Goal: Information Seeking & Learning: Check status

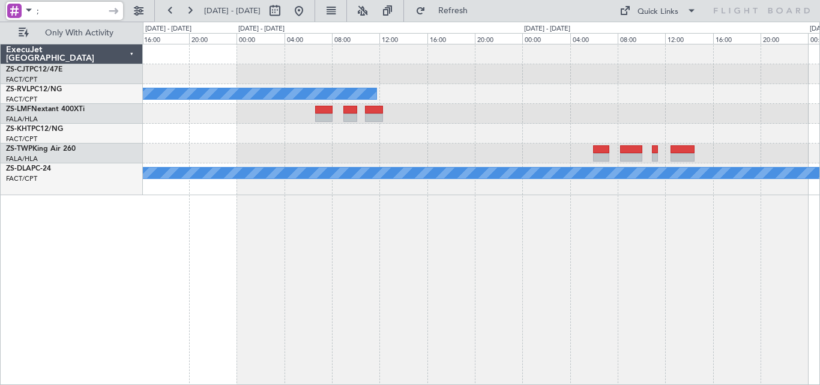
click at [263, 183] on div "A/C Booked A/C Booked A/C Booked" at bounding box center [481, 119] width 676 height 151
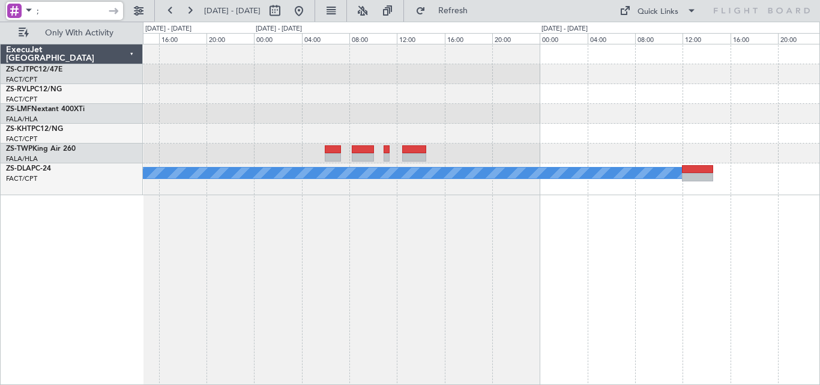
click at [259, 166] on div "A/C Booked A/C Unavailable No Crew A/C Booked" at bounding box center [481, 119] width 676 height 151
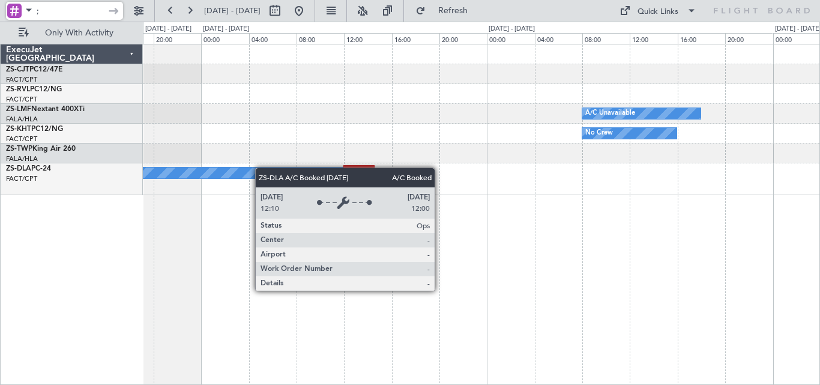
click at [194, 173] on div "A/C Unavailable No Crew A/C Booked A/C Booked" at bounding box center [481, 119] width 676 height 151
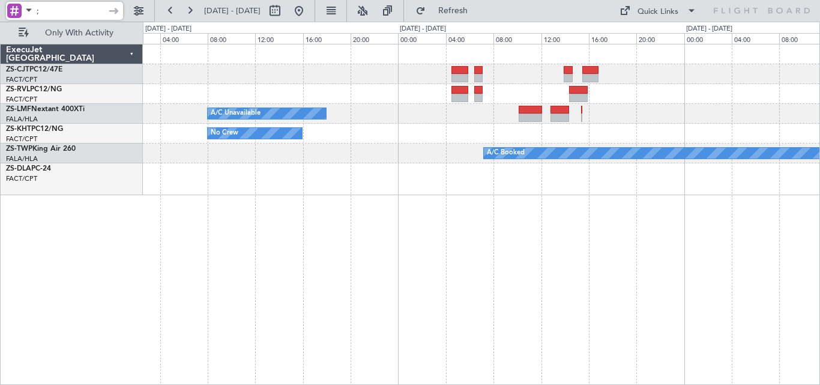
click at [217, 172] on div "A/C Unavailable No Crew A/C Booked" at bounding box center [481, 119] width 676 height 151
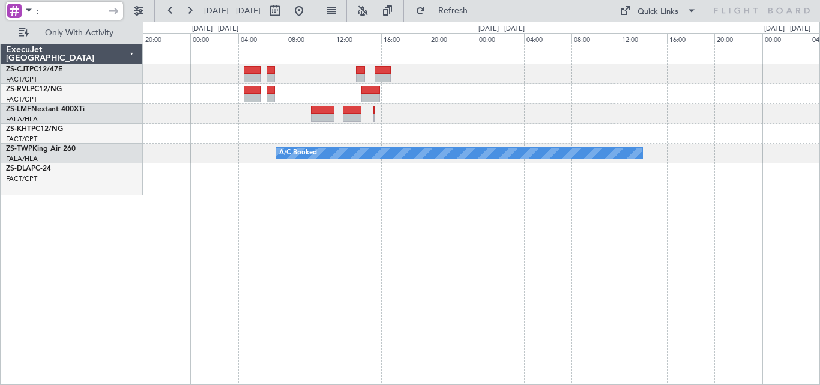
click at [326, 182] on div "A/C Unavailable No Crew A/C Booked A/C Booked" at bounding box center [481, 119] width 676 height 151
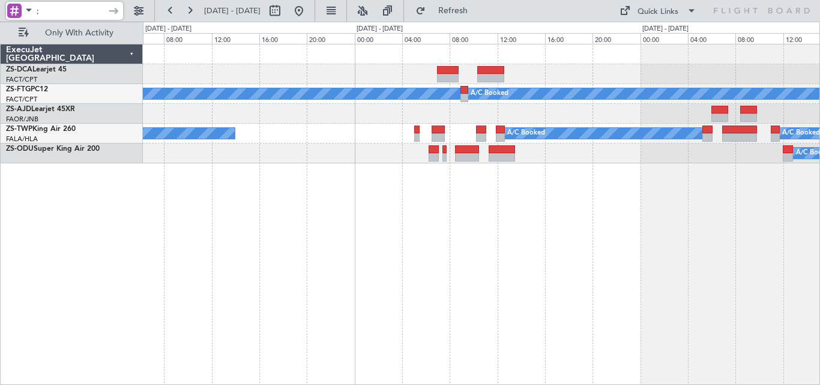
click at [478, 238] on div "A/C Booked A/C Booked A/C Booked A/C Booked A/C Booked A/C Booked" at bounding box center [481, 214] width 677 height 341
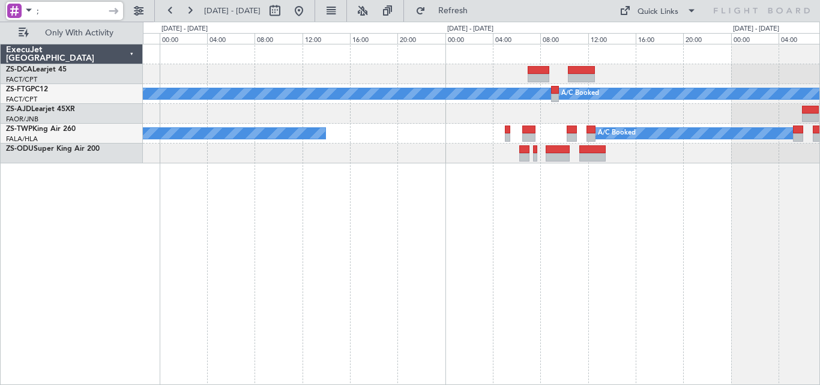
click at [667, 202] on div "A/C Booked A/C Booked A/C Booked A/C Booked A/C Booked A/C Booked" at bounding box center [481, 214] width 677 height 341
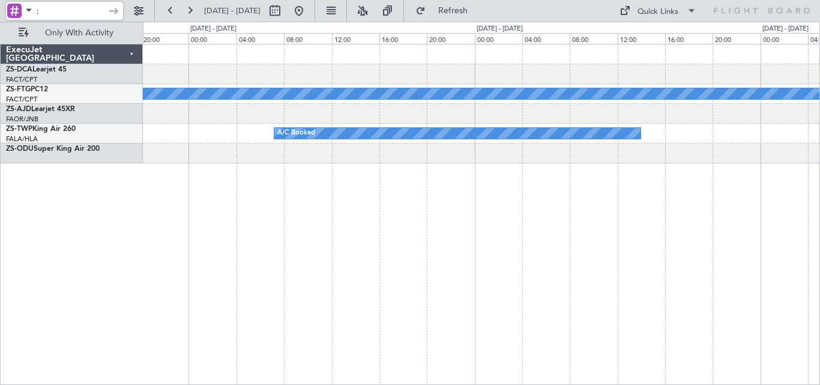
click at [655, 198] on div "A/C Booked A/C Booked A/C Booked A/C Booked A/C Booked" at bounding box center [481, 214] width 677 height 341
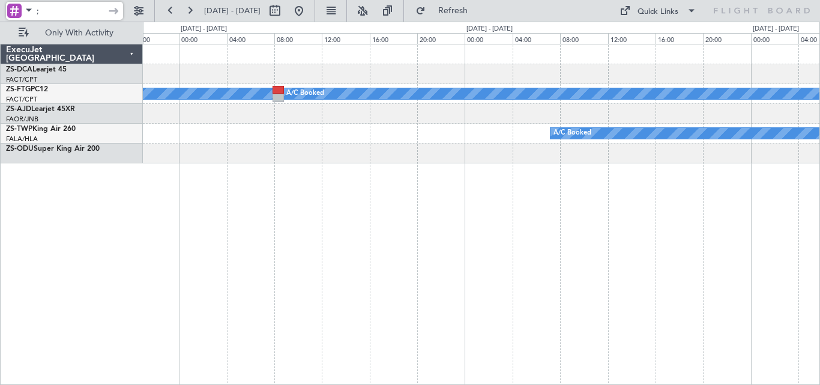
click at [609, 175] on div "FSIA 05:50 Z FQBR 10:05 Z - - A/C Booked A/C Booked A/C Booked" at bounding box center [481, 214] width 677 height 341
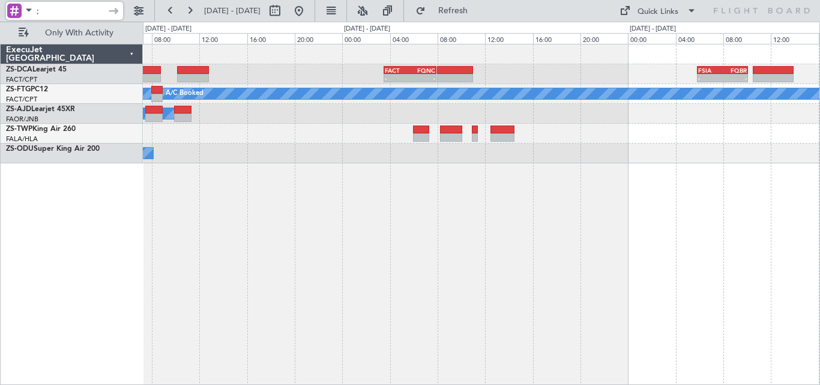
click at [819, 202] on div "FSIA 05:50 Z FQBR 10:05 Z - - FACT 03:30 Z FQNC 07:55 Z - - A/C Booked A/C Book…" at bounding box center [410, 203] width 820 height 363
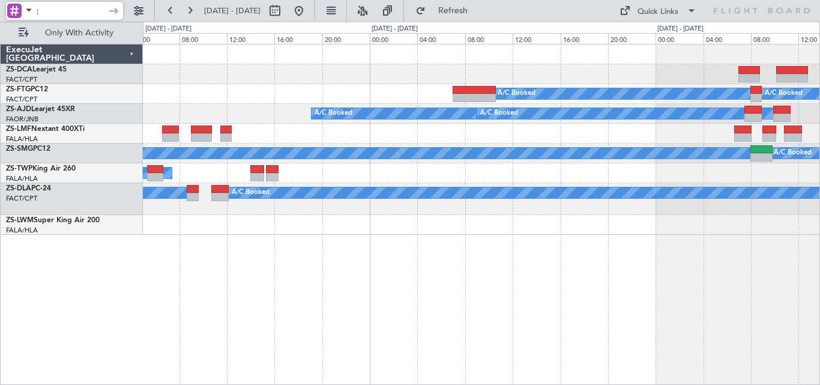
click at [819, 124] on div "FACT 03:30 Z FQNC 07:55 Z - - A/C Booked A/C Booked A/C Booked A/C Booked A/C B…" at bounding box center [410, 203] width 820 height 363
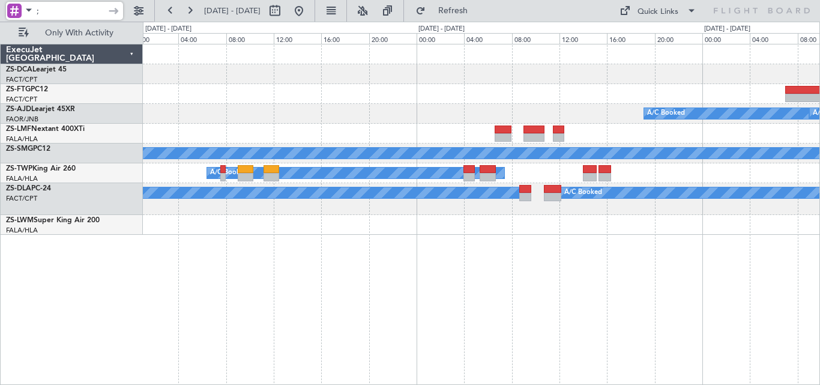
click at [763, 119] on div "A/C Booked A/C Booked A/C Booked A/C Booked A/C Booked A/C Booked A/C Booked A/…" at bounding box center [481, 139] width 676 height 190
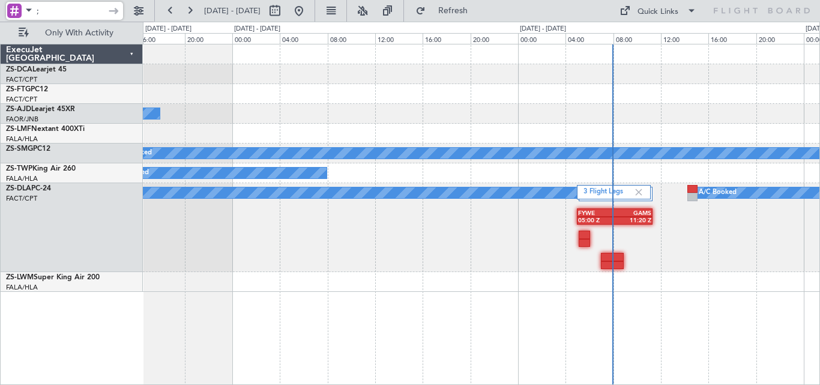
click at [818, 124] on div "Planned Maint A/C Booked A/C Booked A/C Booked A/C Booked A/C Booked A/C Unavai…" at bounding box center [481, 214] width 677 height 341
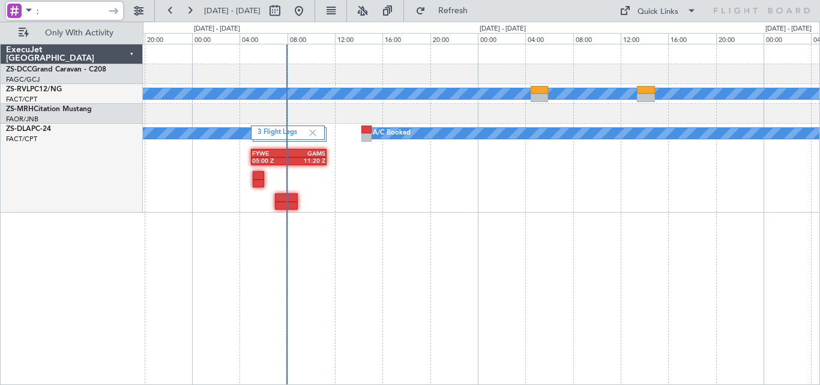
click at [140, 253] on div "A/C Booked A/C Booked FYWE 05:00 Z GAMS 11:20 Z 3 Flight Legs A/C Booked A/C Bo…" at bounding box center [410, 203] width 820 height 363
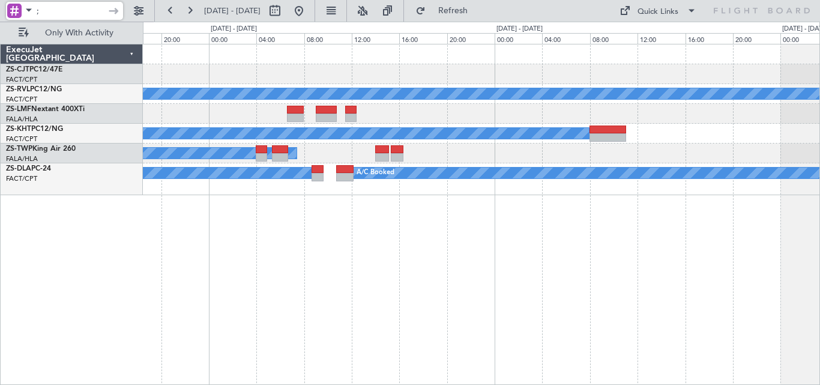
click at [313, 270] on div "A/C Booked A/C Booked A/C Unavailable A/C Booked A/C Booked A/C Booked A/C Book…" at bounding box center [481, 214] width 677 height 341
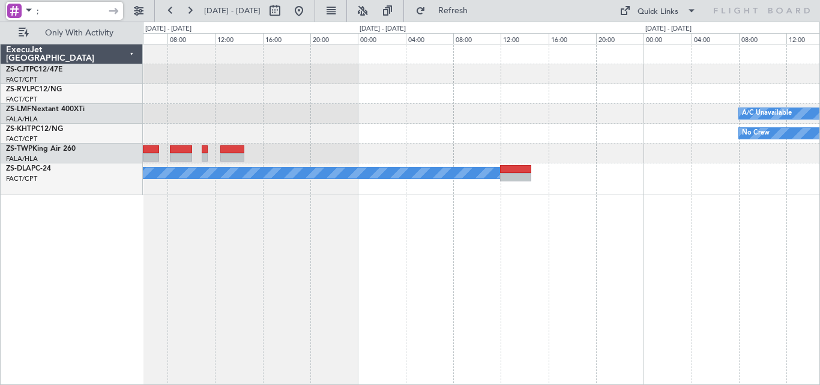
click at [247, 275] on div "A/C Unavailable No Crew A/C Booked" at bounding box center [481, 214] width 677 height 341
click at [290, 290] on div "A/C Unavailable No Crew A/C Booked" at bounding box center [481, 214] width 677 height 341
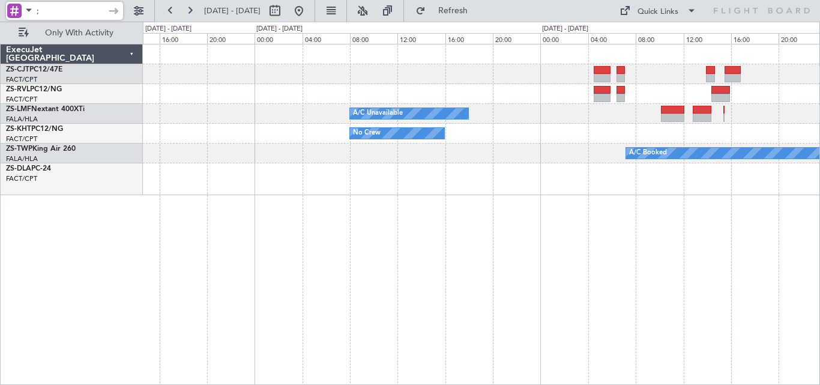
click at [327, 296] on div "A/C Unavailable No Crew A/C Booked A/C Booked" at bounding box center [481, 214] width 677 height 341
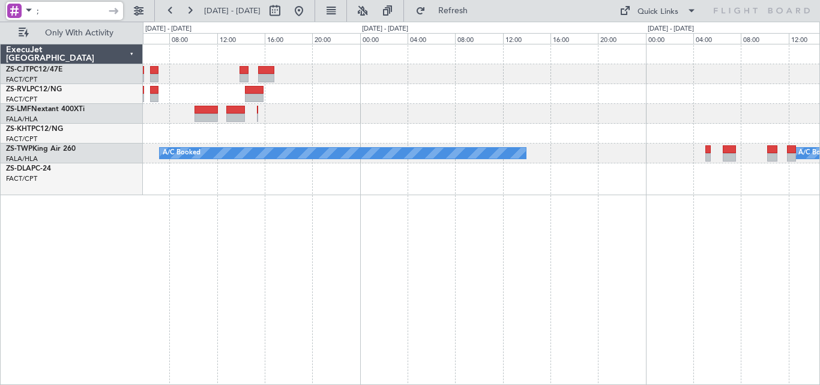
click at [404, 271] on div "A/C Unavailable No Crew A/C Booked A/C Booked" at bounding box center [481, 214] width 677 height 341
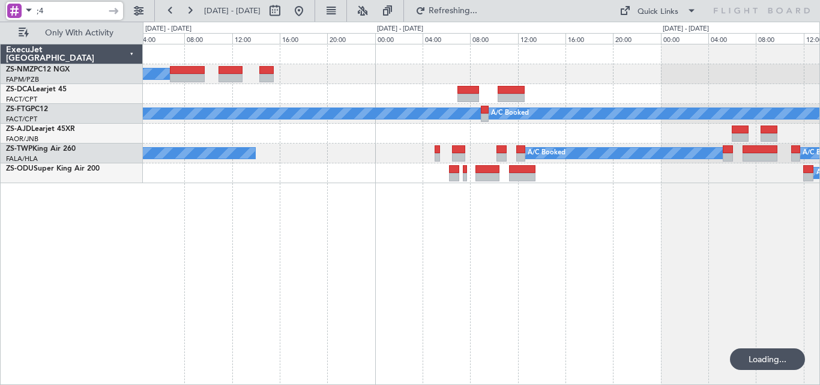
type input ";4"
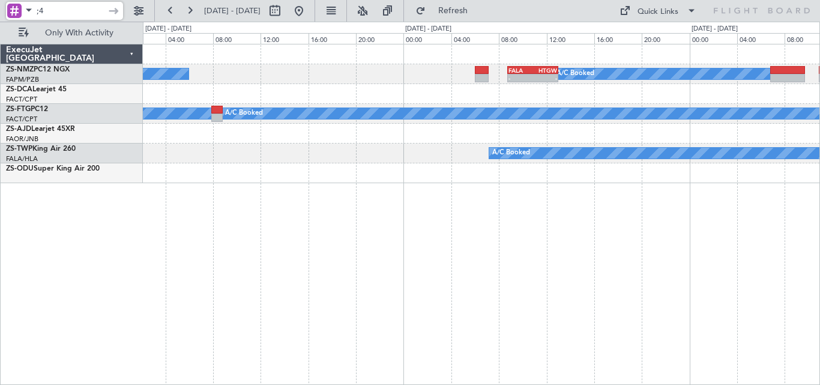
click at [810, 200] on div "A/C Booked - - FALA 08:45 Z HTGW 13:00 Z A/C Booked A/C Booked A/C Booked A/C B…" at bounding box center [481, 214] width 677 height 341
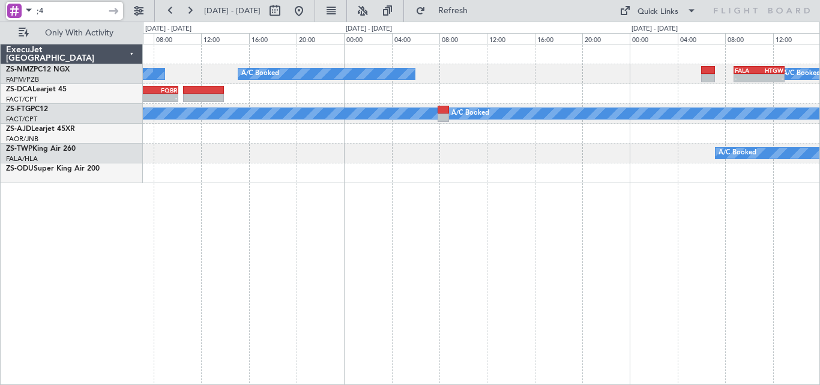
click at [652, 179] on div "A/C Booked - - FALA 08:45 Z HTGW 13:00 Z A/C Booked A/C Booked A/C Booked FSIA …" at bounding box center [481, 214] width 677 height 341
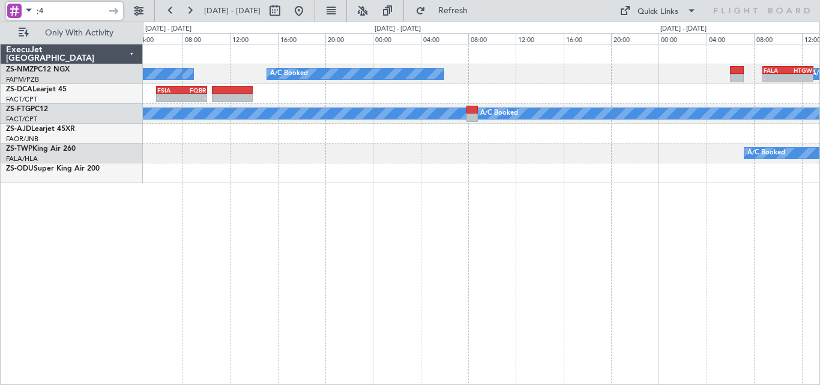
click at [533, 191] on div "A/C Booked - - FALA 08:45 Z HTGW 13:00 Z A/C Booked A/C Booked A/C Booked FSIA …" at bounding box center [481, 214] width 677 height 341
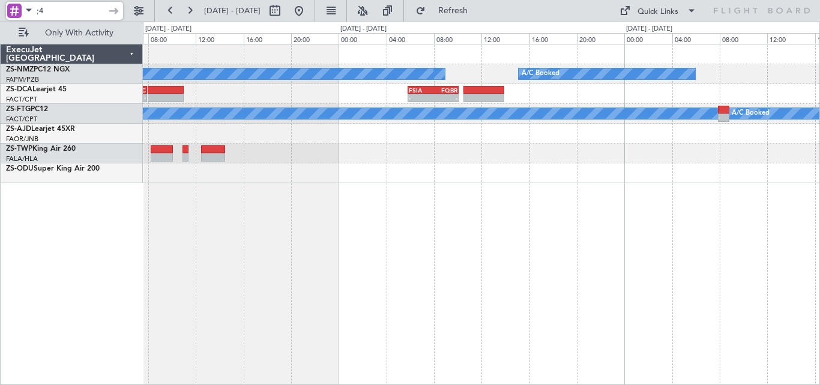
click at [595, 202] on div "A/C Booked A/C Booked A/C Booked A/C Booked FSIA 05:50 Z FQBR 10:05 Z - - FACT …" at bounding box center [481, 214] width 677 height 341
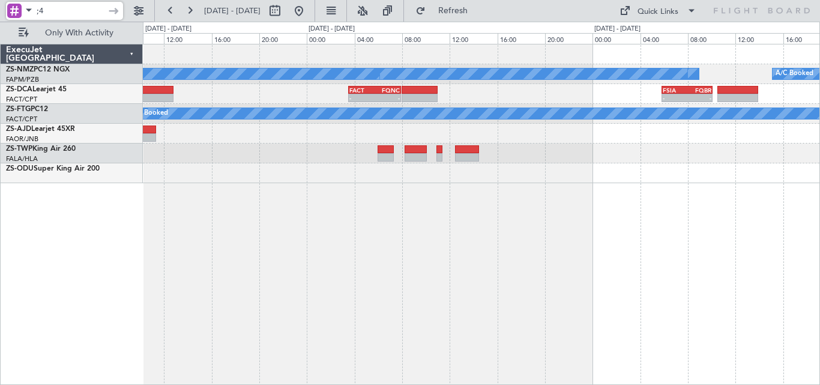
click at [619, 202] on div "A/C Booked A/C Booked A/C Booked A/C Booked A/C Booked FSIA 05:50 Z FQBR 10:05 …" at bounding box center [481, 214] width 677 height 341
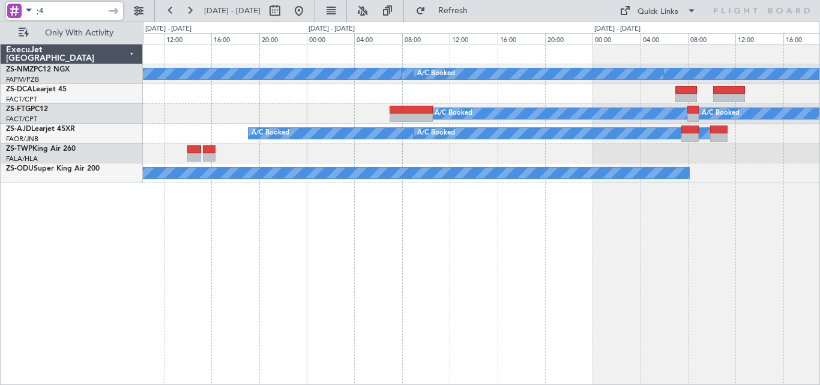
click at [686, 200] on div "A/C Booked A/C Booked A/C Booked A/C Booked A/C Booked A/C Booked FACT 03:30 Z …" at bounding box center [481, 214] width 677 height 341
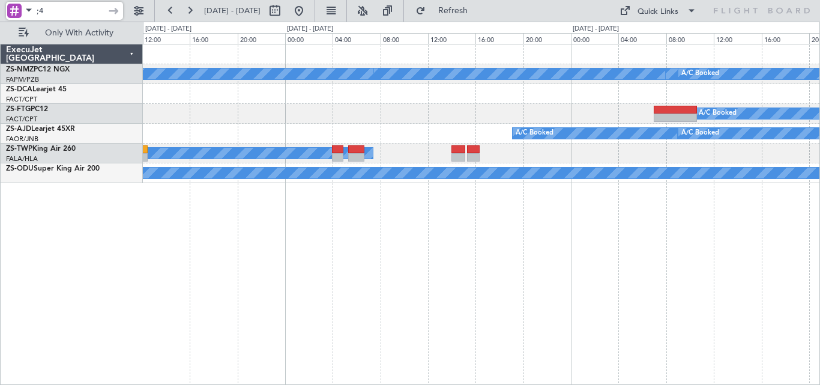
click at [791, 191] on div "A/C Booked A/C Booked A/C Booked A/C Booked A/C Booked A/C Booked A/C Booked A/…" at bounding box center [481, 214] width 677 height 341
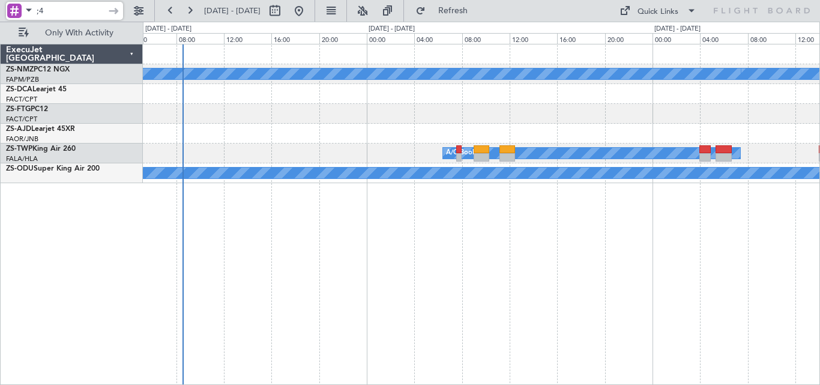
click at [726, 188] on div "A/C Booked A/C Booked A/C Booked A/C Booked A/C Booked A/C Booked A/C Booked A/…" at bounding box center [481, 214] width 677 height 341
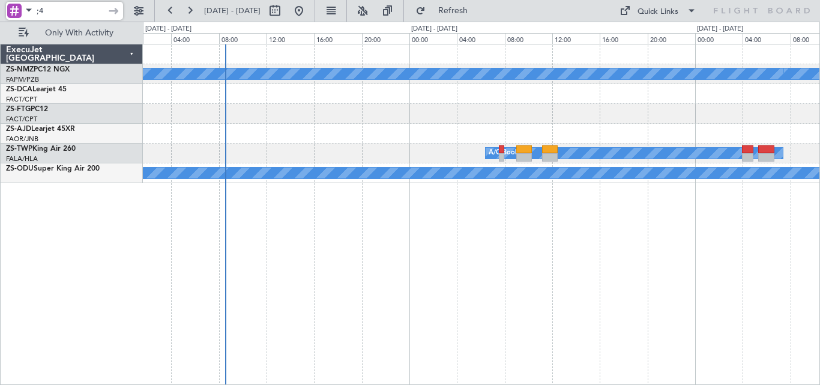
click at [362, 217] on div "A/C Booked A/C Booked A/C Booked A/C Booked A/C Booked A/C Booked A/C Booked A/…" at bounding box center [481, 214] width 677 height 341
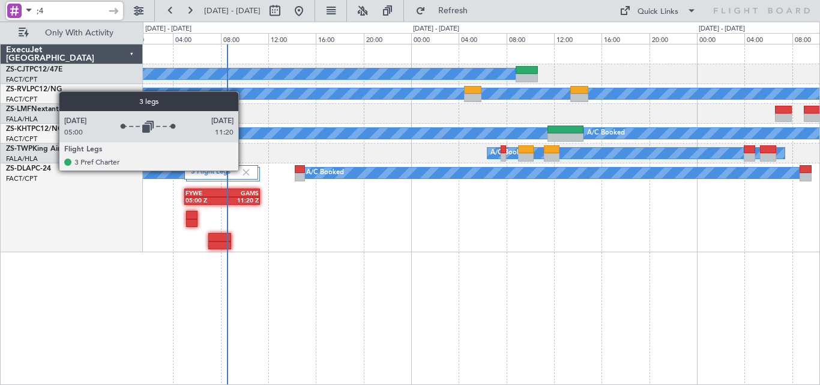
click at [244, 170] on img at bounding box center [246, 172] width 11 height 11
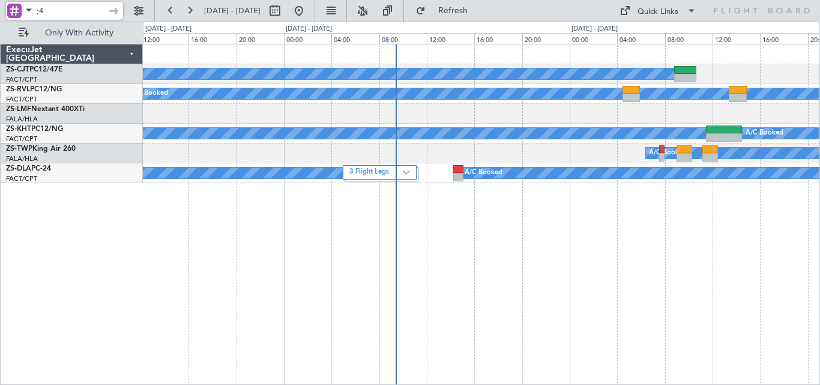
click at [527, 194] on div "A/C Booked A/C Booked A/C Unavailable A/C Booked A/C Booked A/C Booked A/C Book…" at bounding box center [481, 214] width 677 height 341
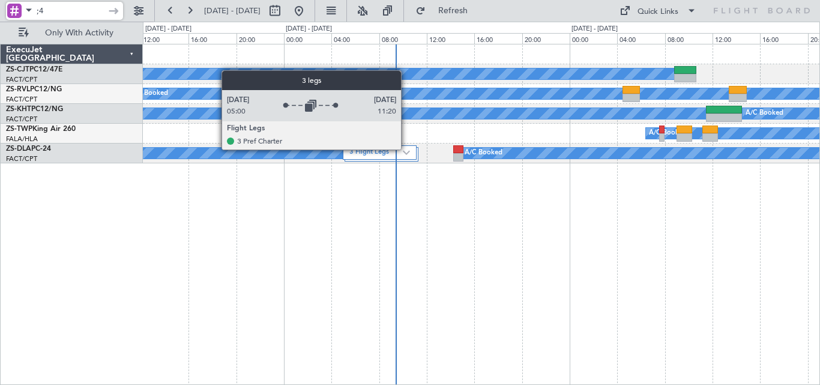
click at [406, 149] on div "3 Flight Legs" at bounding box center [380, 152] width 74 height 14
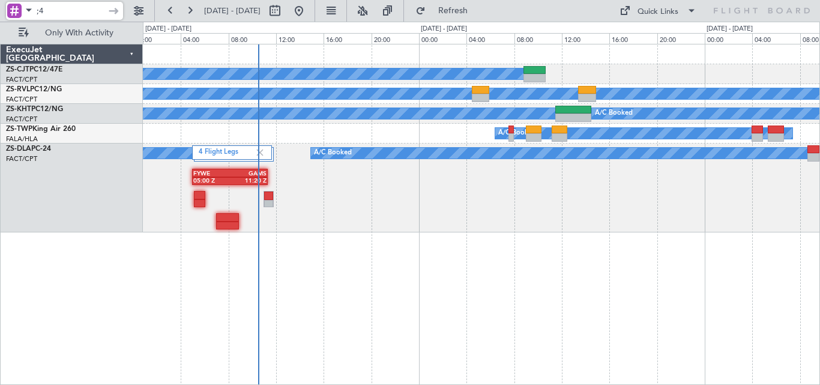
click at [379, 139] on div "A/C Booked A/C Booked A/C Unavailable A/C Booked A/C Booked A/C Booked 4 Flight…" at bounding box center [481, 138] width 676 height 188
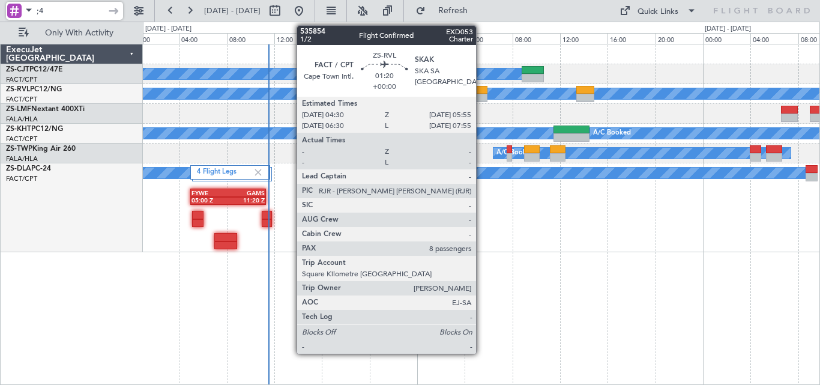
click at [481, 89] on div at bounding box center [478, 90] width 17 height 8
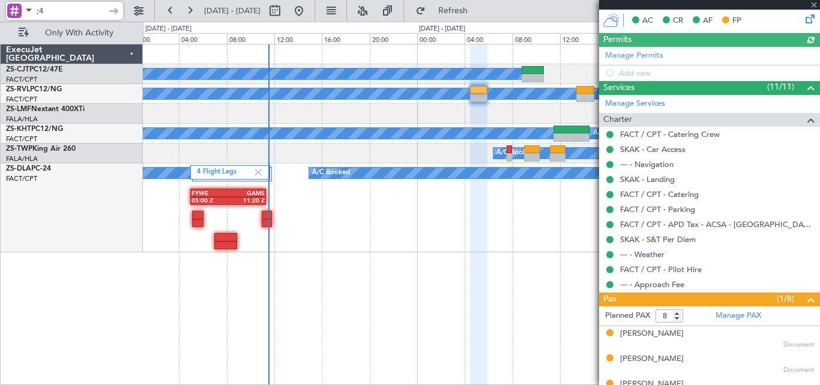
scroll to position [382, 0]
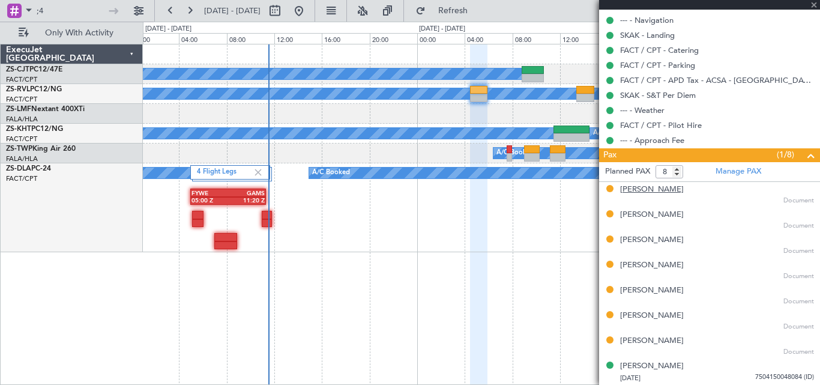
click at [625, 188] on div "[PERSON_NAME]" at bounding box center [652, 190] width 64 height 12
click at [645, 209] on div "[PERSON_NAME]" at bounding box center [652, 215] width 64 height 12
click at [667, 239] on div "[PERSON_NAME]" at bounding box center [652, 240] width 64 height 12
click at [635, 268] on div "[PERSON_NAME]" at bounding box center [652, 265] width 64 height 12
click at [626, 293] on div "[PERSON_NAME]" at bounding box center [652, 290] width 64 height 12
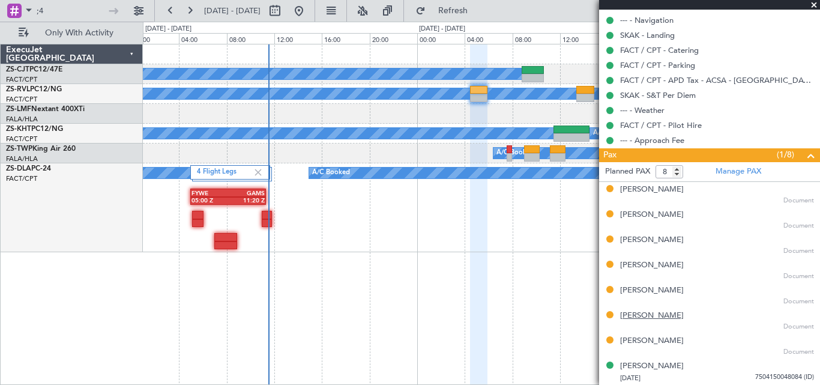
click at [628, 317] on div "[PERSON_NAME]" at bounding box center [652, 316] width 64 height 12
click at [670, 342] on div "[PERSON_NAME]" at bounding box center [652, 341] width 64 height 12
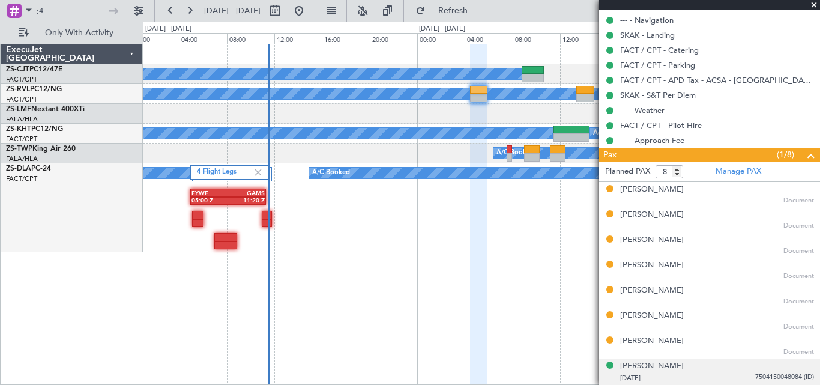
click at [638, 364] on div "[PERSON_NAME]" at bounding box center [652, 366] width 64 height 12
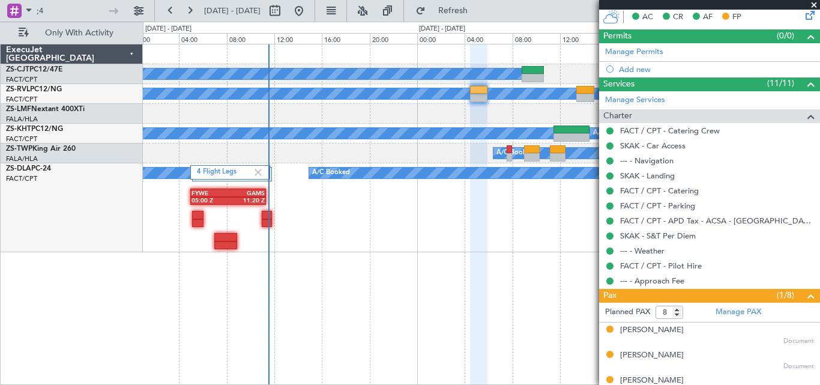
scroll to position [0, 0]
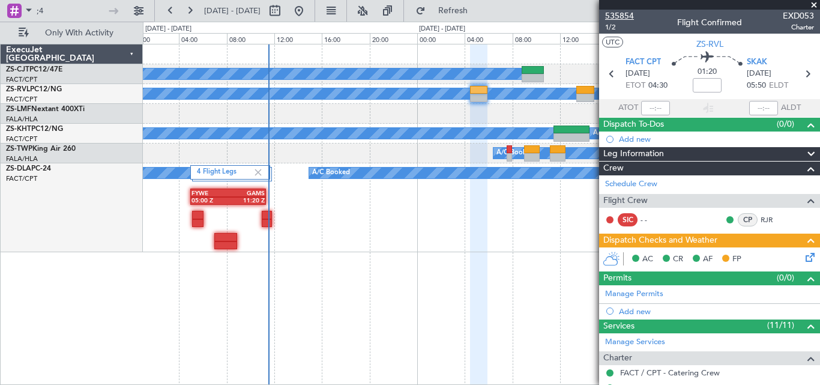
click at [620, 17] on span "535854" at bounding box center [619, 16] width 29 height 13
